Goal: Information Seeking & Learning: Understand process/instructions

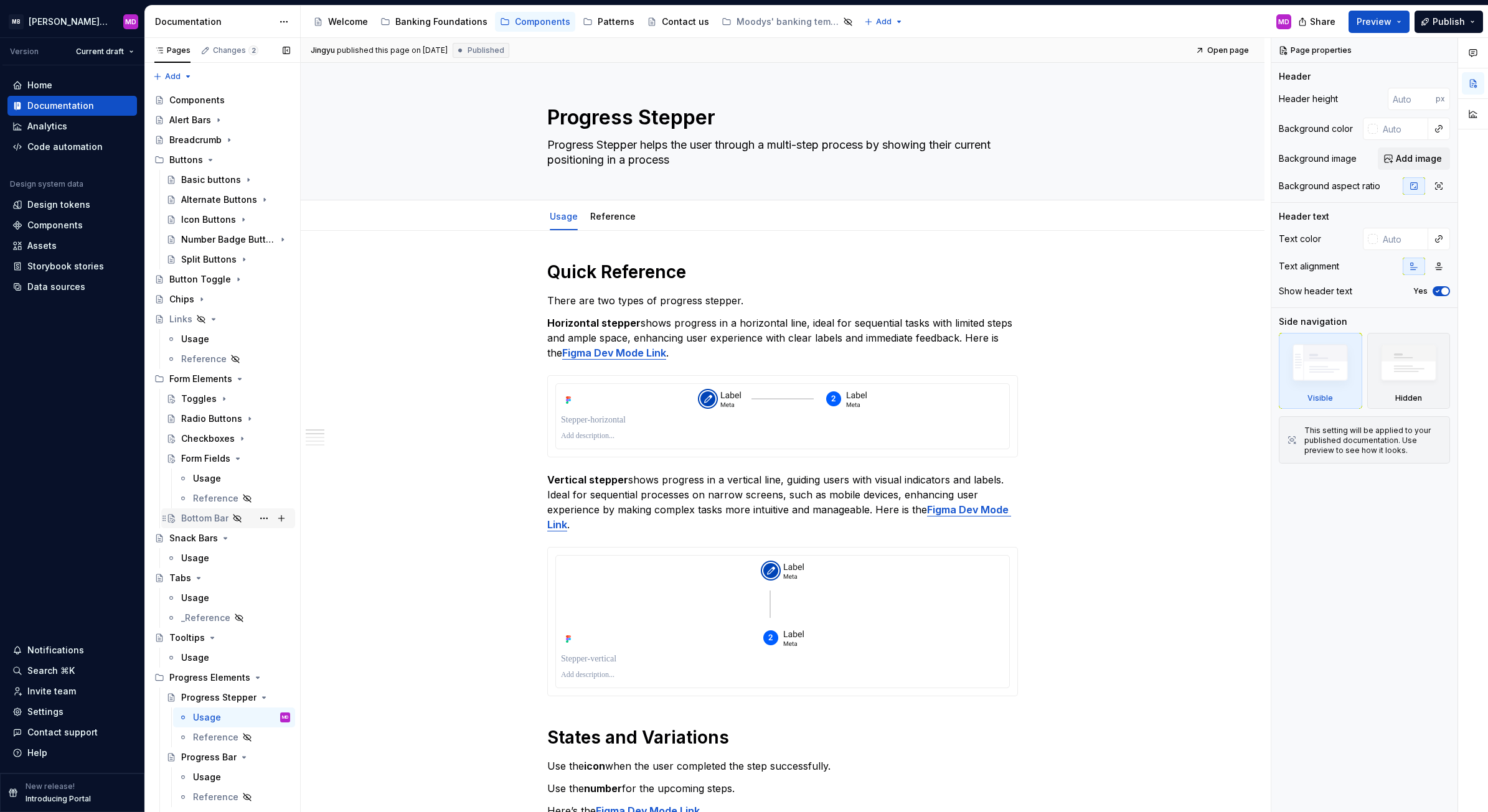
click at [200, 512] on div "Bottom Bar" at bounding box center [205, 519] width 47 height 13
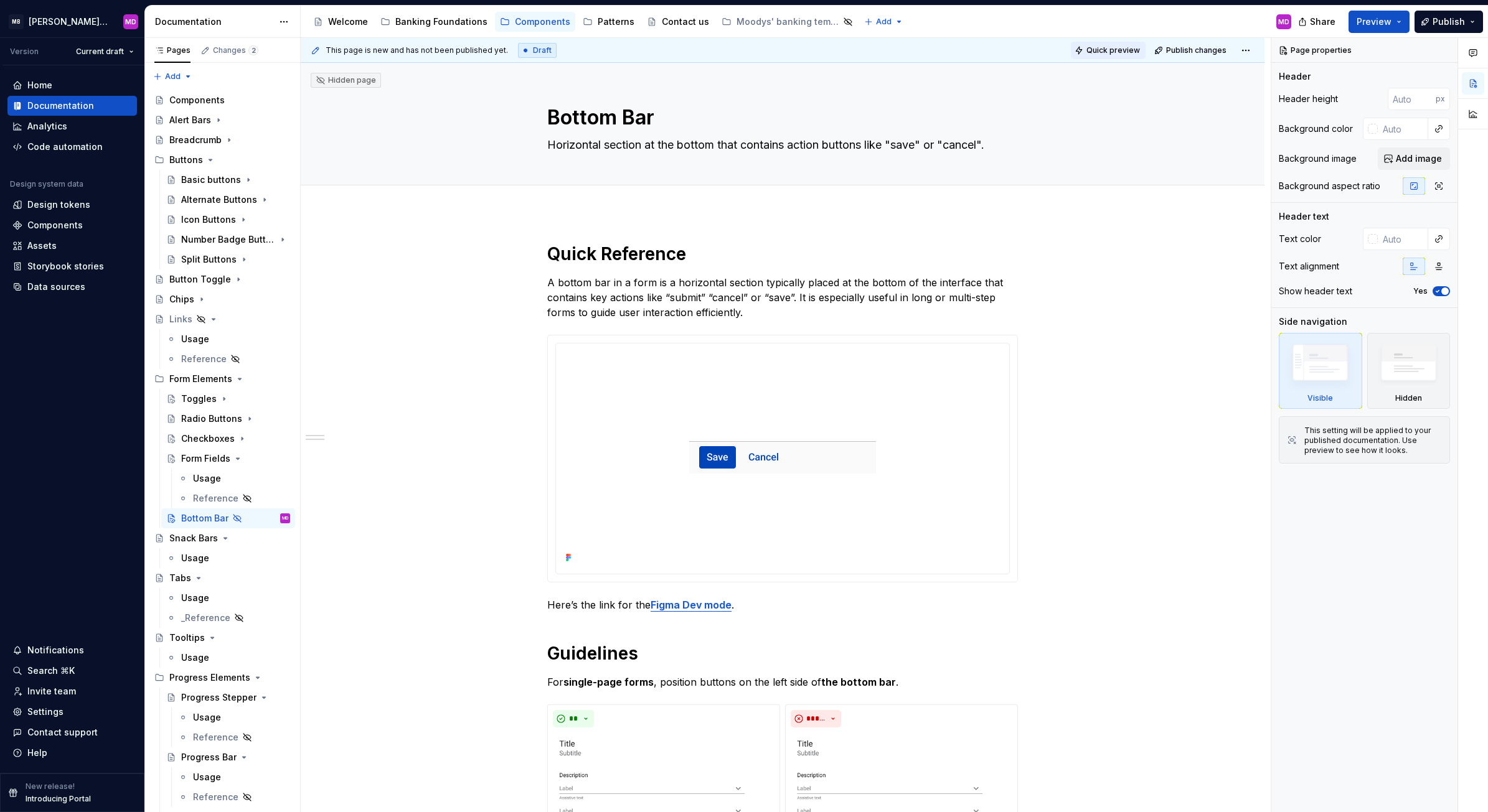
click at [1106, 49] on span "Quick preview" at bounding box center [1113, 50] width 54 height 10
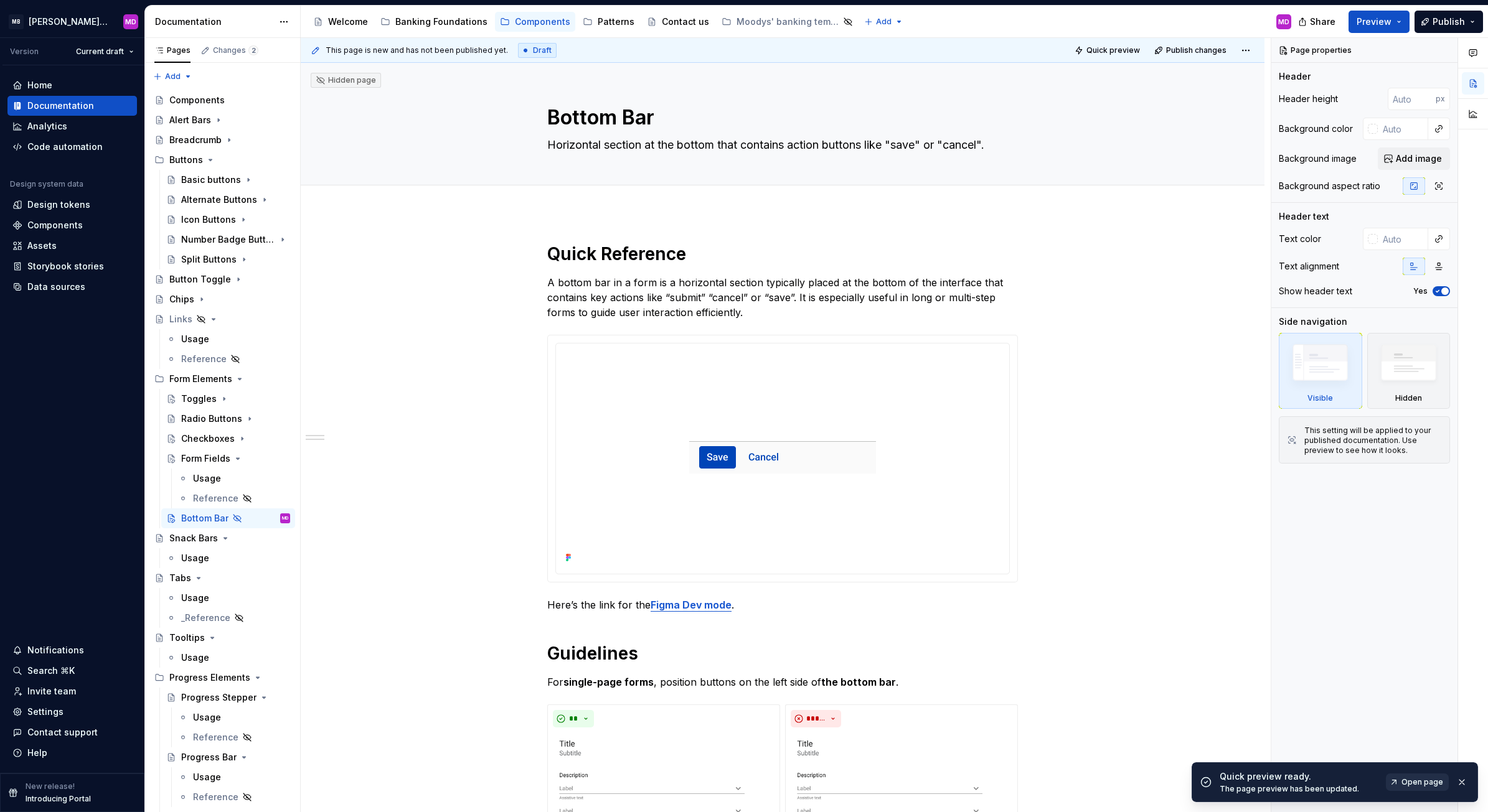
click at [1408, 778] on span "Open page" at bounding box center [1422, 783] width 42 height 10
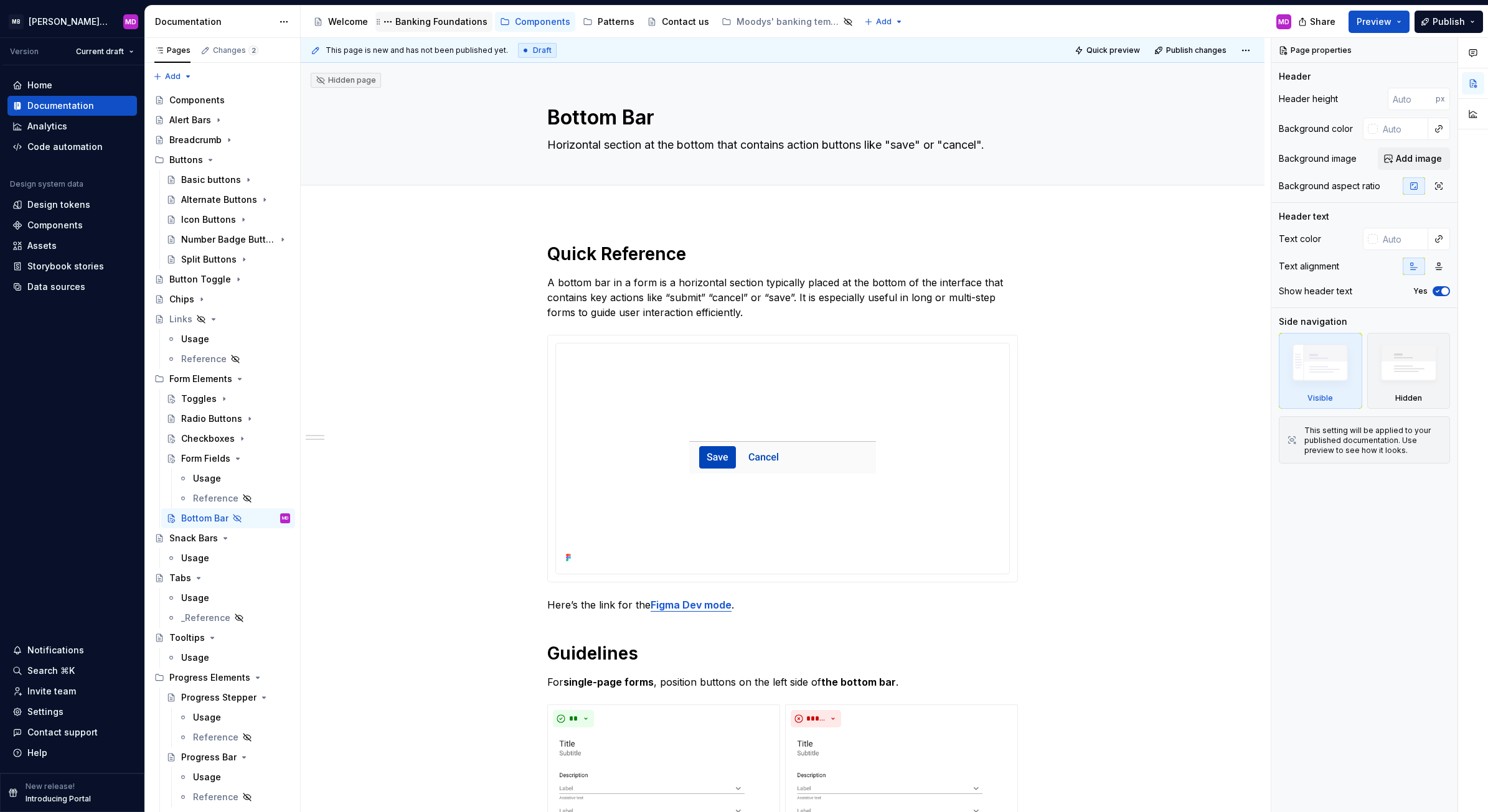
click at [415, 22] on div "Banking Foundations" at bounding box center [441, 22] width 92 height 13
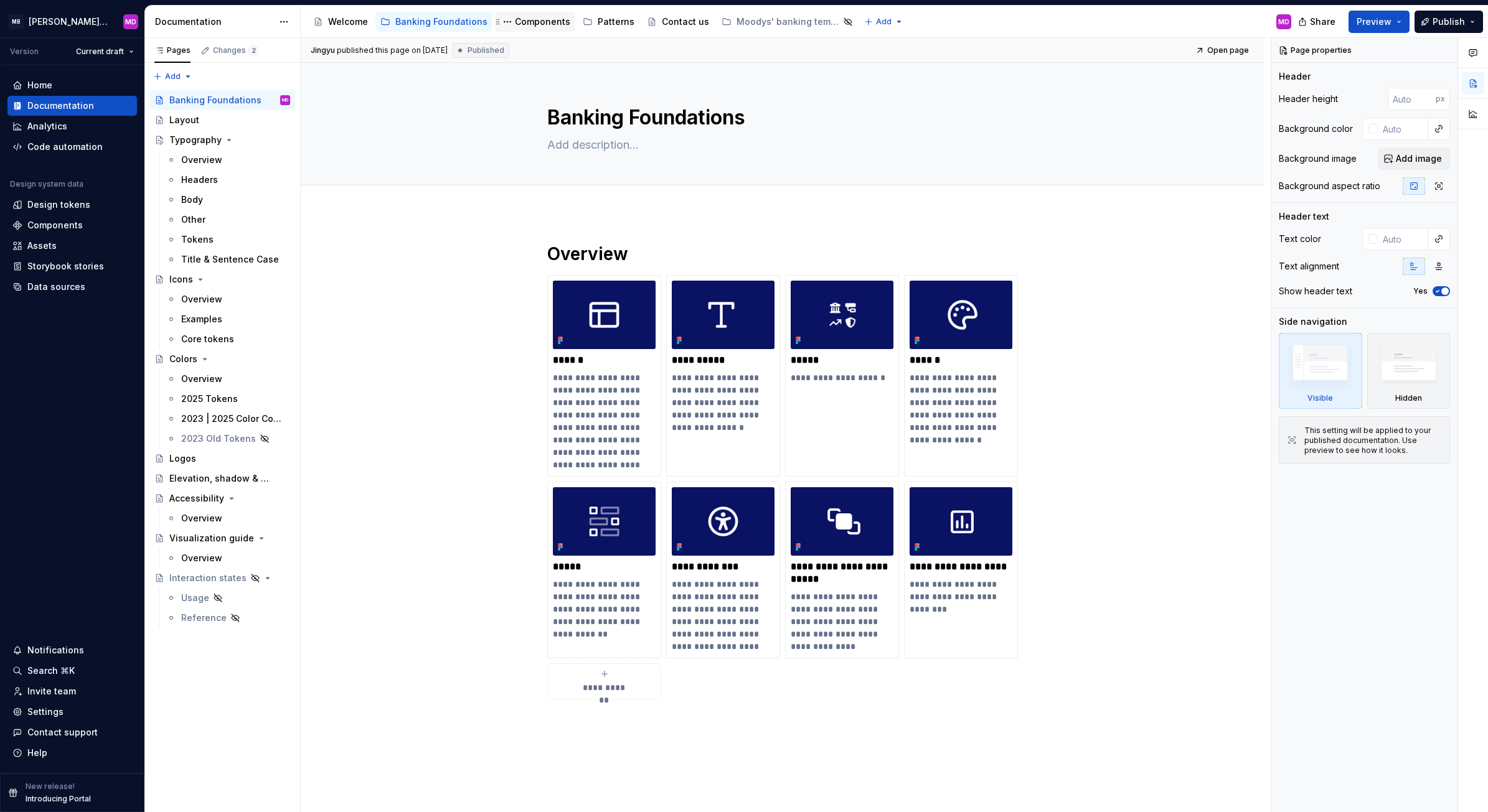
click at [542, 22] on div "Components" at bounding box center [542, 22] width 55 height 13
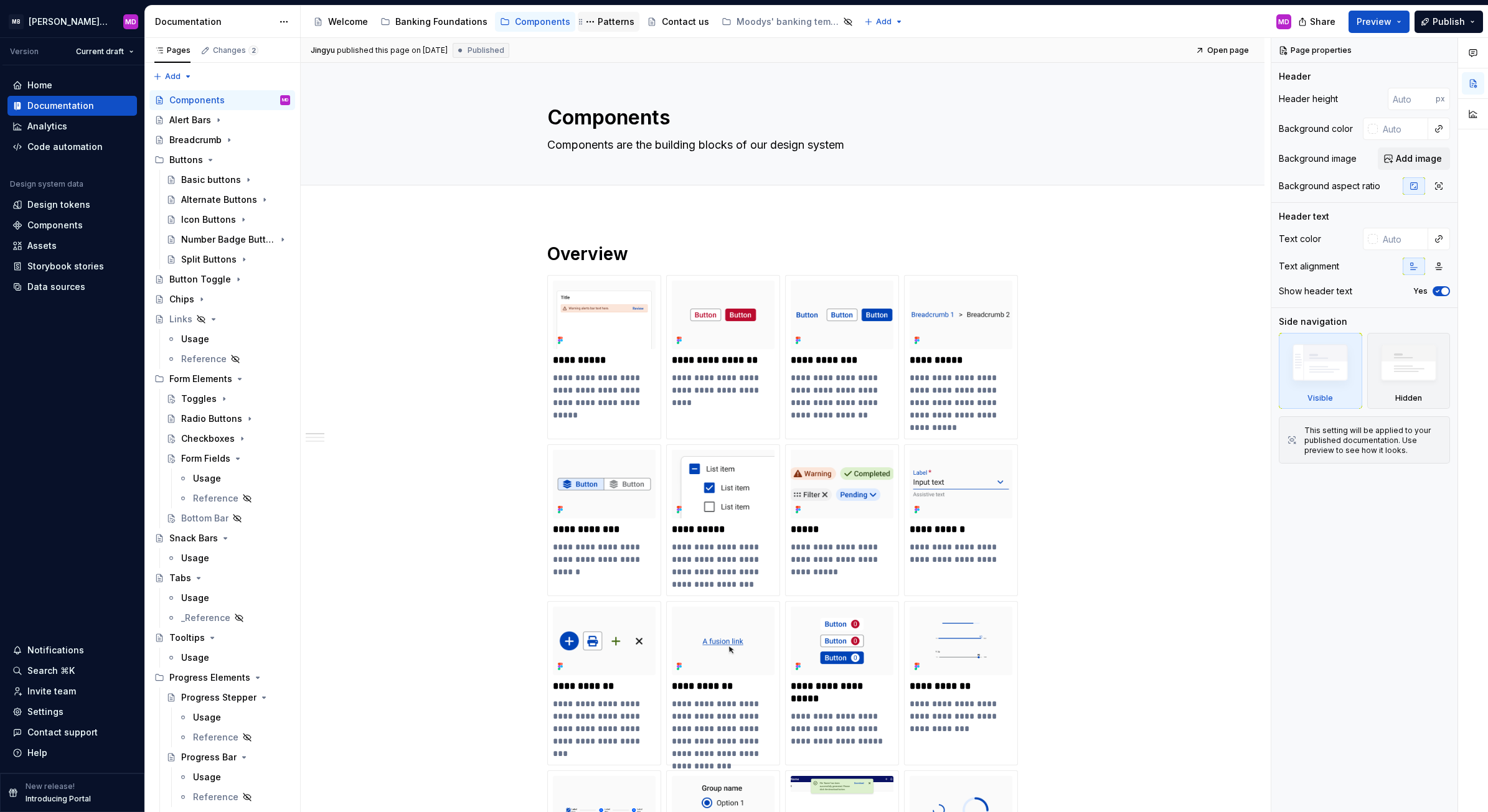
click at [598, 25] on div "Patterns" at bounding box center [616, 22] width 37 height 13
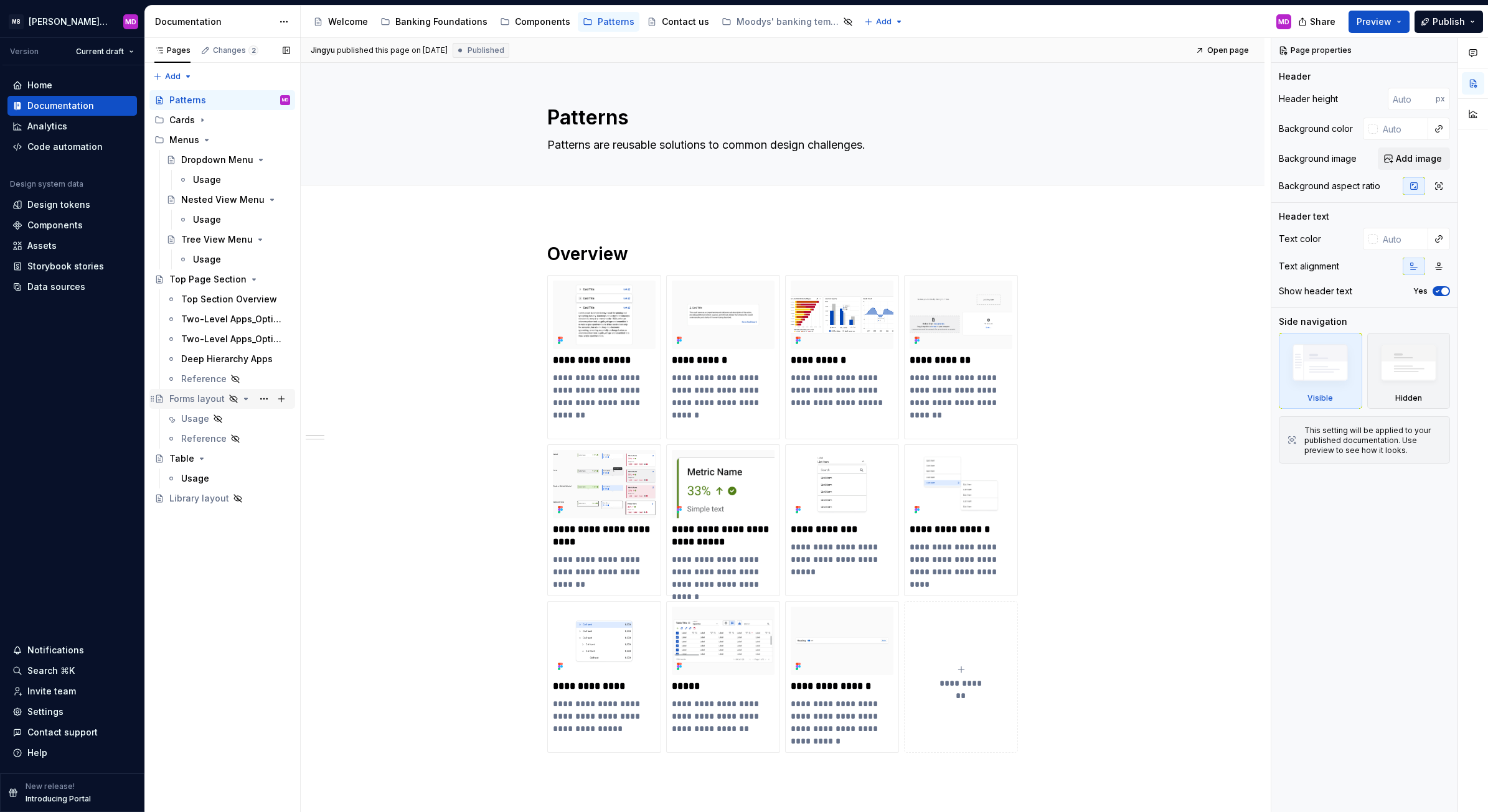
click at [195, 396] on div "Forms layout" at bounding box center [196, 399] width 55 height 13
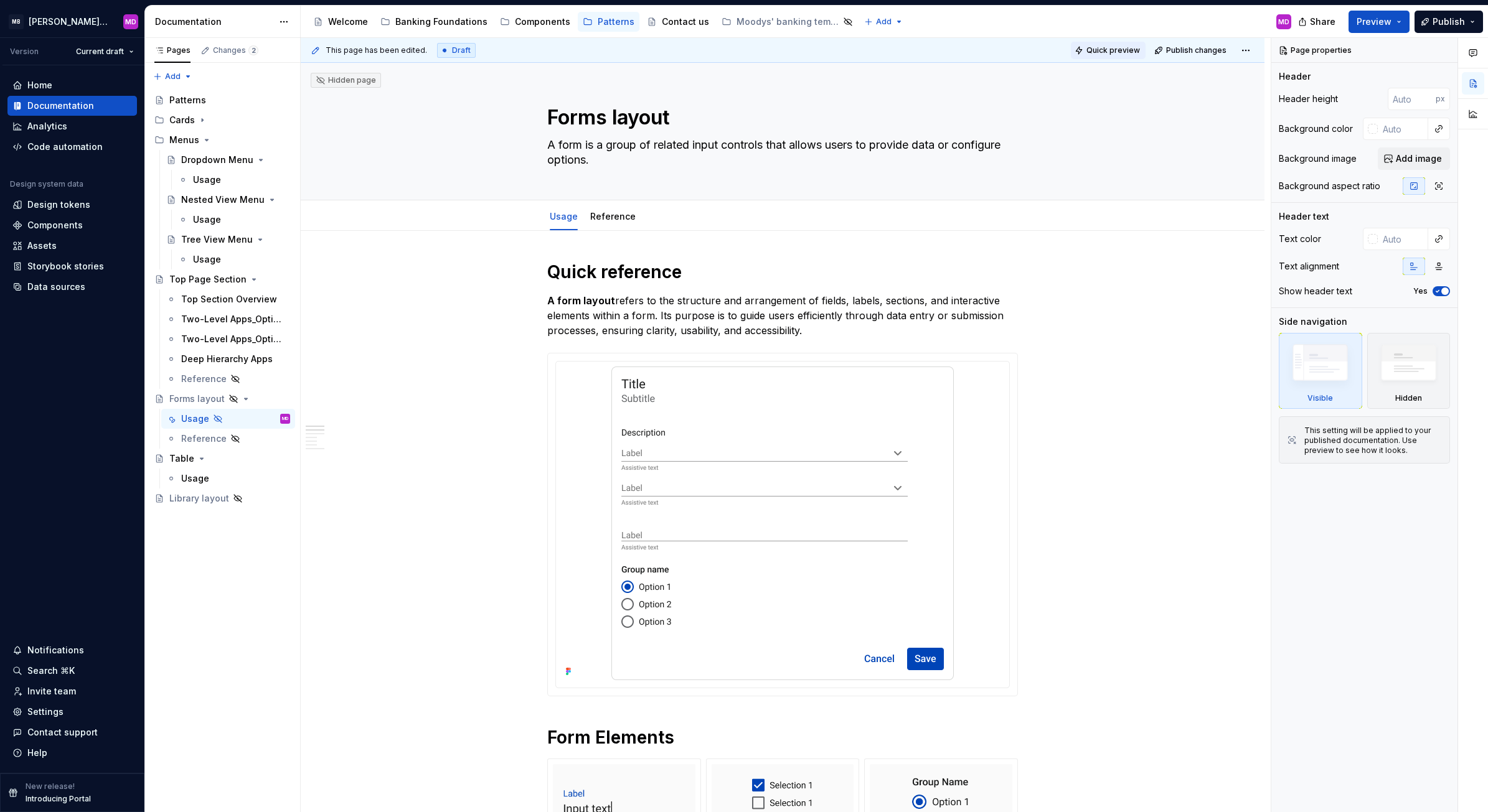
click at [1103, 44] on button "Quick preview" at bounding box center [1107, 50] width 75 height 17
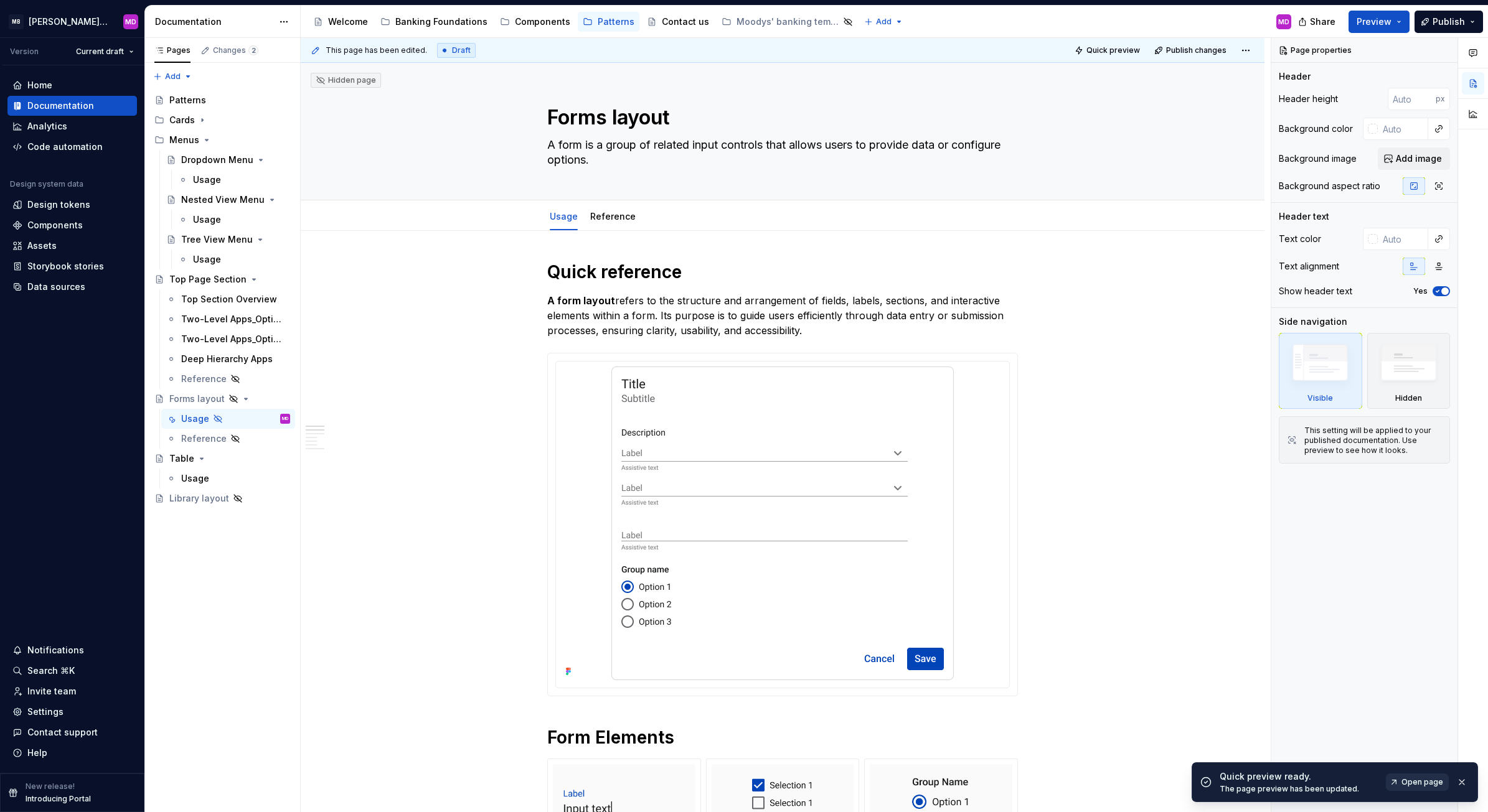
click at [1410, 783] on span "Open page" at bounding box center [1422, 783] width 42 height 10
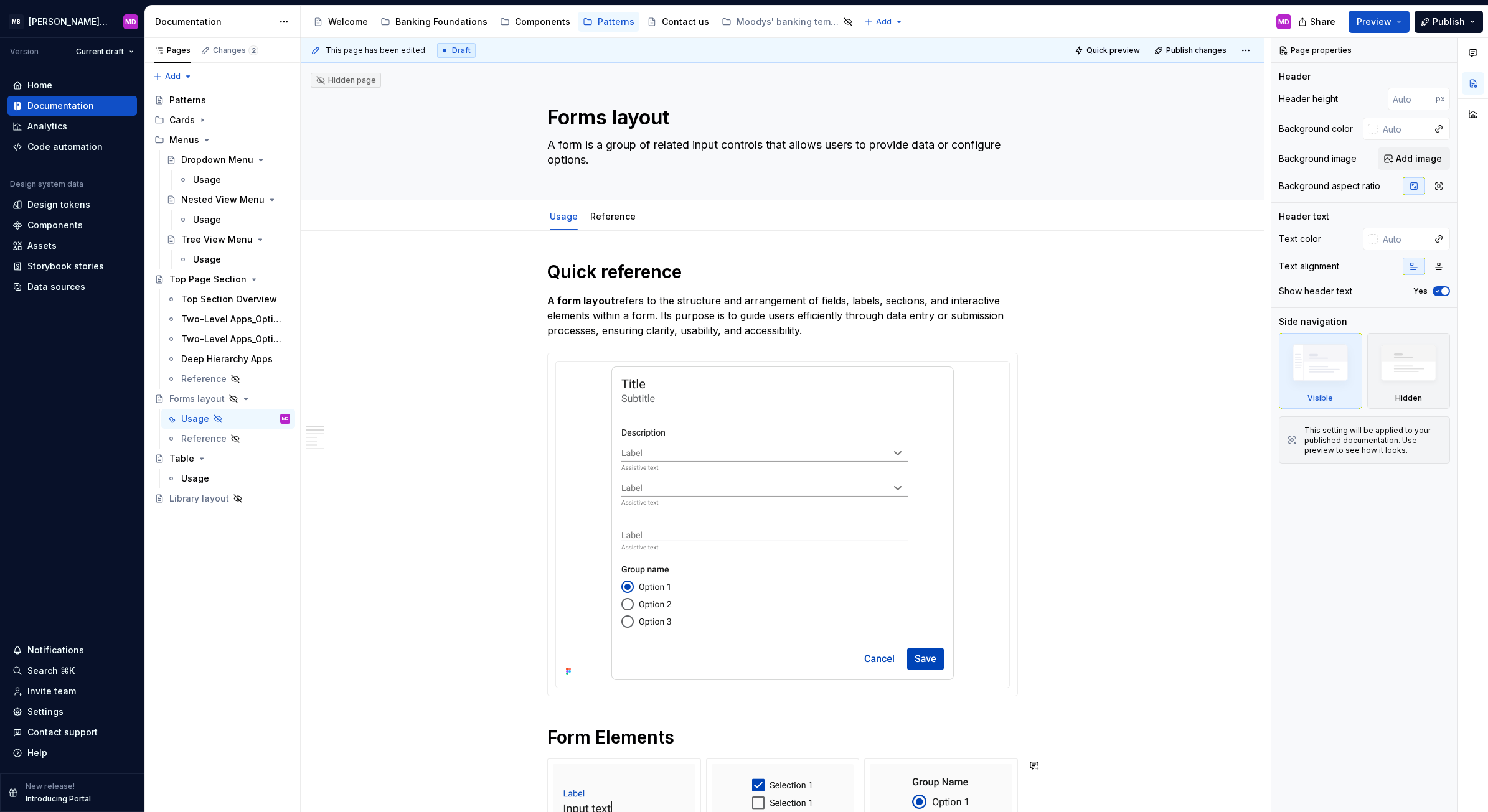
type textarea "*"
